Goal: Communication & Community: Participate in discussion

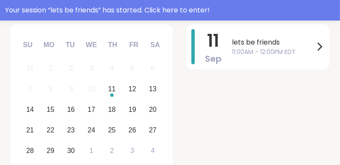
scroll to position [37, 0]
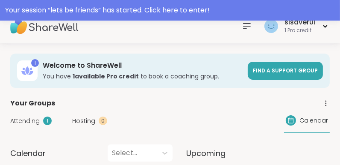
click at [32, 120] on span "Attending" at bounding box center [25, 120] width 30 height 9
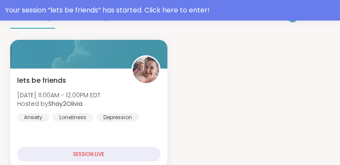
scroll to position [157, 0]
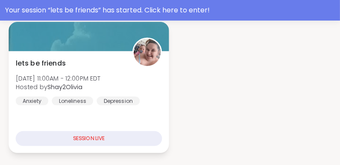
click at [117, 138] on div "SESSION LIVE" at bounding box center [89, 138] width 147 height 15
click at [98, 140] on div "SESSION LIVE" at bounding box center [89, 138] width 147 height 15
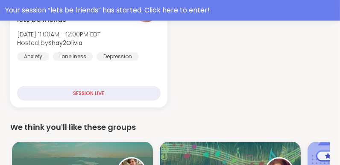
scroll to position [56, 0]
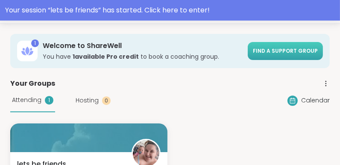
click at [288, 49] on span "Find a support group" at bounding box center [285, 50] width 65 height 7
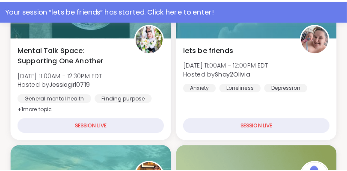
scroll to position [240, 0]
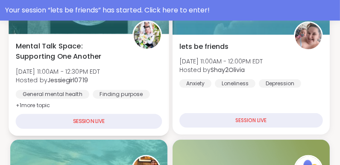
click at [82, 120] on div "SESSION LIVE" at bounding box center [89, 121] width 147 height 15
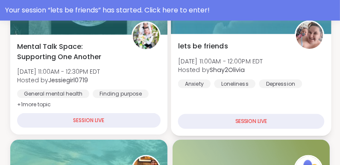
click at [249, 121] on div "SESSION LIVE" at bounding box center [251, 121] width 147 height 15
click at [247, 97] on div "lets be friends Thu, Sep 11 | 11:00AM - 12:00PM EDT Hosted by Shay2Olivia Anxie…" at bounding box center [251, 85] width 160 height 102
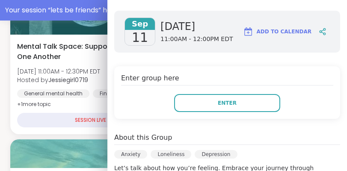
scroll to position [119, 0]
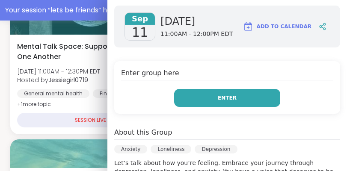
click at [239, 100] on button "Enter" at bounding box center [227, 98] width 106 height 18
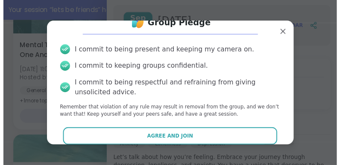
scroll to position [27, 0]
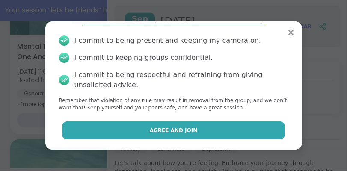
click at [204, 130] on button "Agree and Join" at bounding box center [173, 130] width 223 height 18
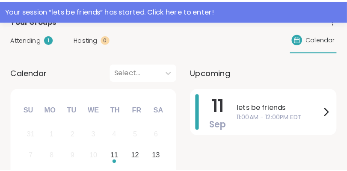
scroll to position [108, 0]
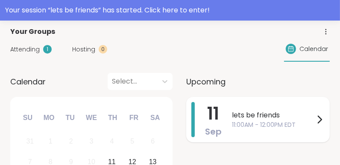
click at [319, 117] on icon at bounding box center [320, 119] width 10 height 10
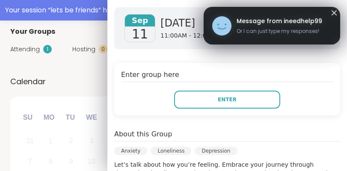
scroll to position [119, 0]
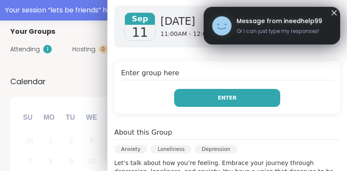
click at [225, 102] on button "Enter" at bounding box center [227, 98] width 106 height 18
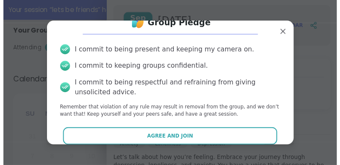
scroll to position [27, 0]
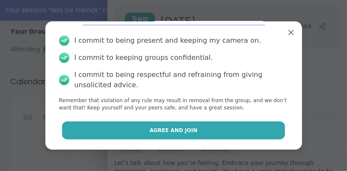
click at [188, 132] on button "Agree and Join" at bounding box center [173, 130] width 223 height 18
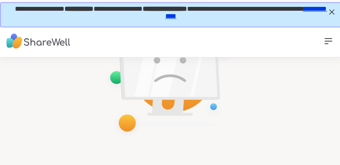
click at [202, 17] on link "**********" at bounding box center [246, 12] width 162 height 14
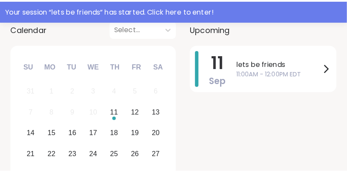
scroll to position [171, 0]
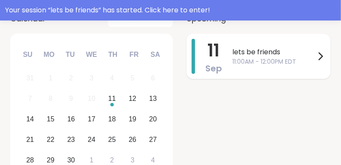
click at [257, 52] on span "lets be friends" at bounding box center [273, 52] width 83 height 10
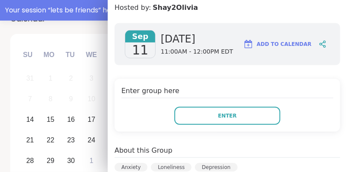
scroll to position [103, 0]
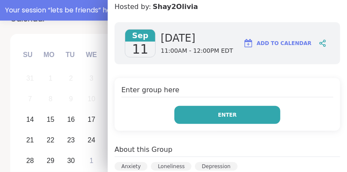
click at [234, 118] on button "Enter" at bounding box center [228, 115] width 106 height 18
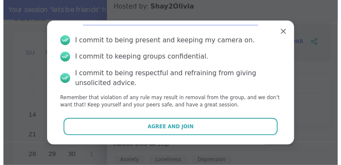
scroll to position [27, 0]
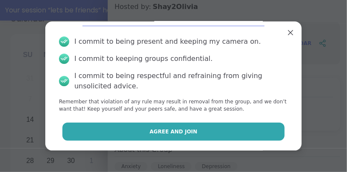
click at [200, 133] on button "Agree and Join" at bounding box center [173, 131] width 223 height 18
